Goal: Check status: Check status

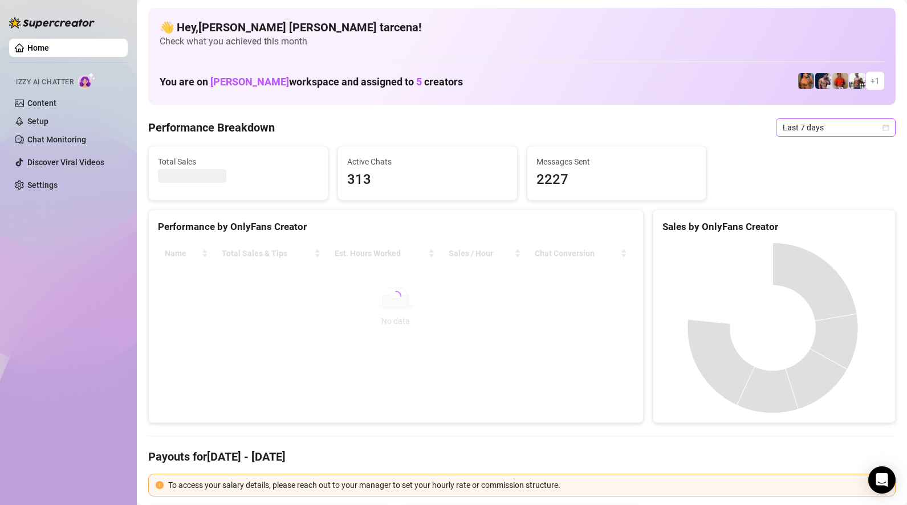
click at [835, 128] on span "Last 7 days" at bounding box center [835, 127] width 106 height 17
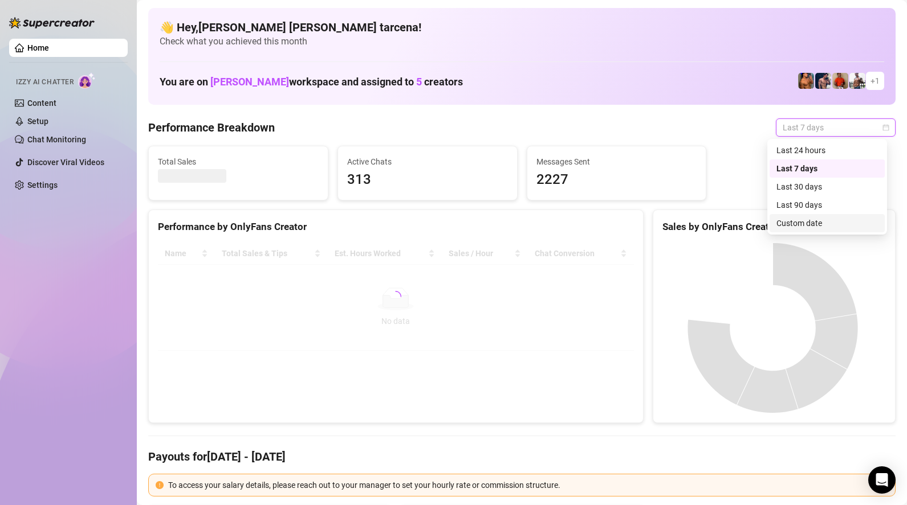
click at [812, 226] on div "Custom date" at bounding box center [826, 223] width 101 height 13
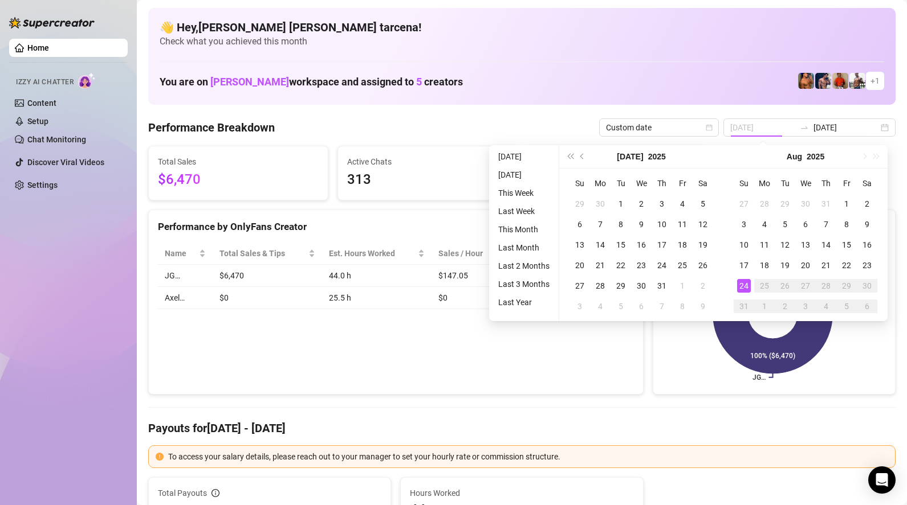
click at [747, 287] on div "24" at bounding box center [744, 286] width 14 height 14
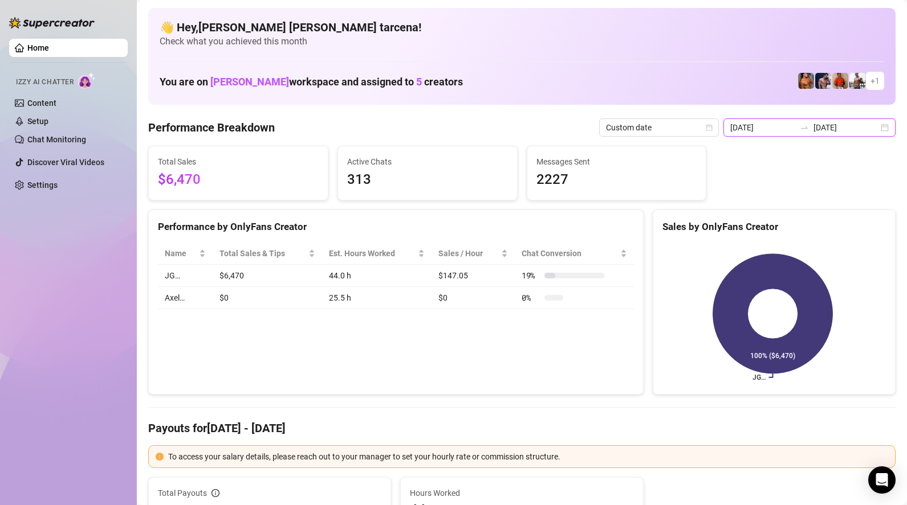
click at [790, 126] on input "[DATE]" at bounding box center [762, 127] width 65 height 13
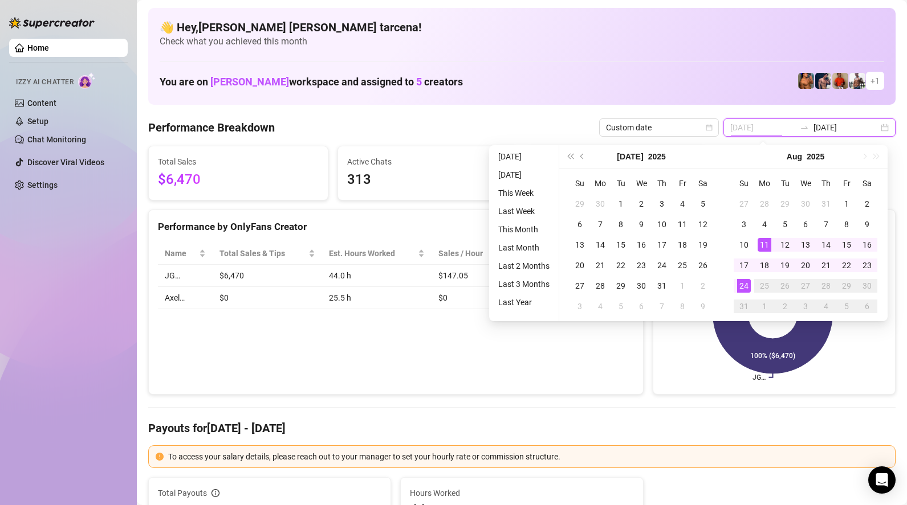
type input "[DATE]"
click at [739, 284] on div "24" at bounding box center [744, 286] width 14 height 14
type input "[DATE]"
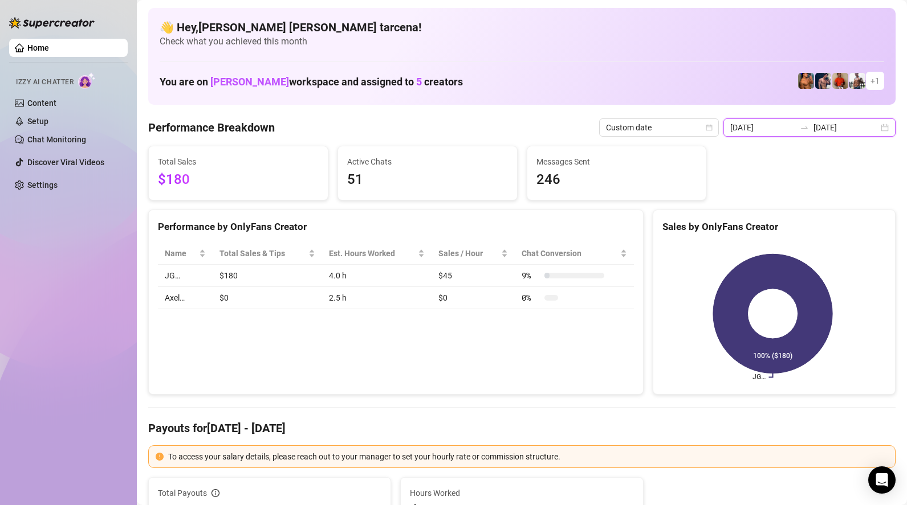
click at [791, 128] on input "[DATE]" at bounding box center [762, 127] width 65 height 13
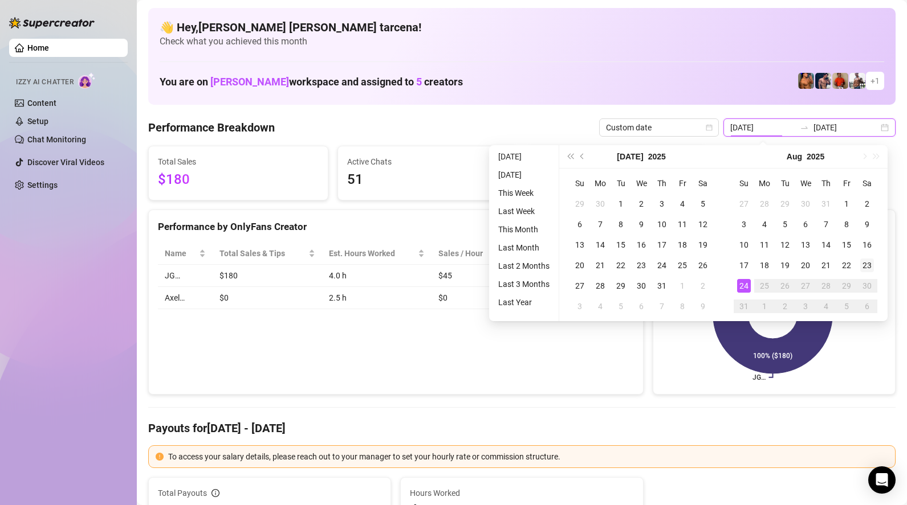
type input "[DATE]"
click at [865, 258] on td "23" at bounding box center [866, 265] width 21 height 21
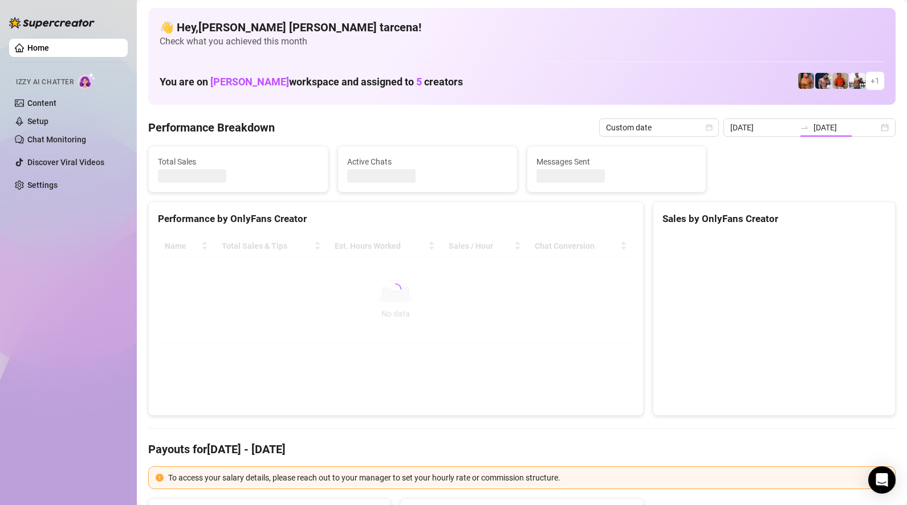
type input "[DATE]"
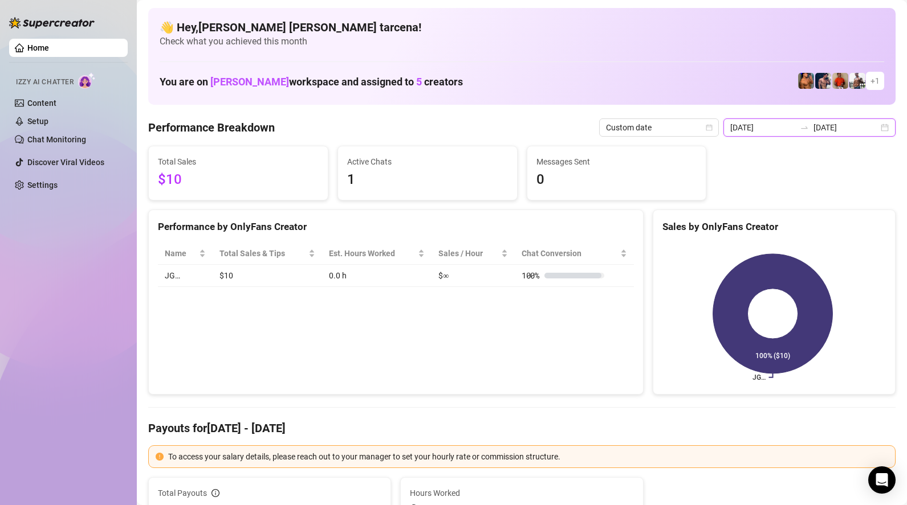
click at [789, 130] on input "[DATE]" at bounding box center [762, 127] width 65 height 13
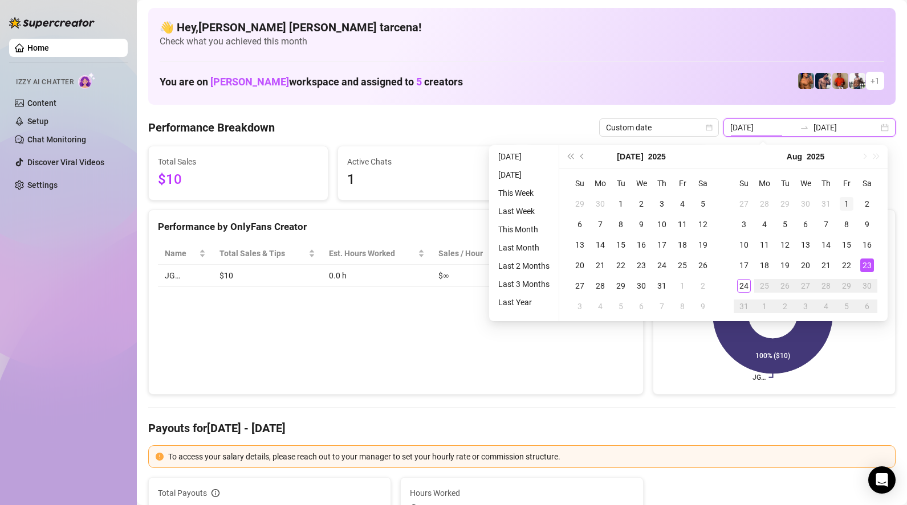
type input "[DATE]"
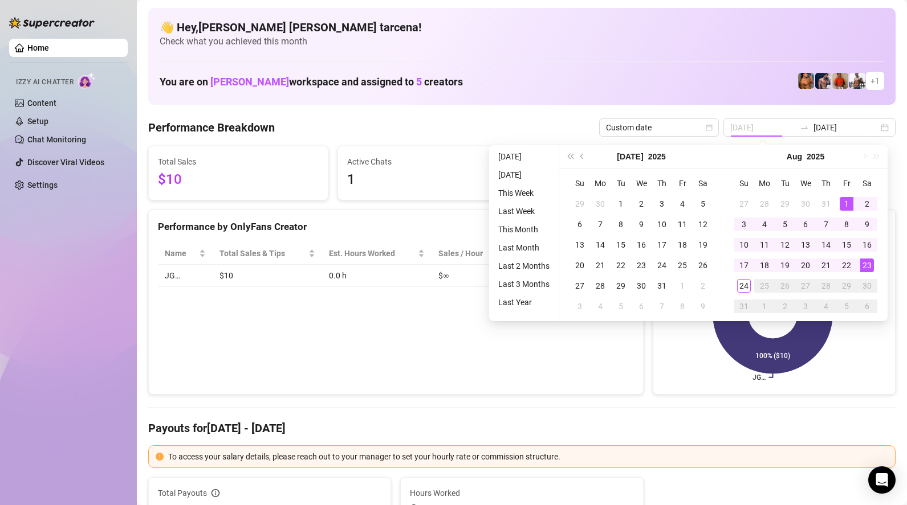
click at [844, 201] on div "1" at bounding box center [846, 204] width 14 height 14
type input "[DATE]"
click at [737, 291] on div "24" at bounding box center [744, 286] width 14 height 14
type input "[DATE]"
